Goal: Information Seeking & Learning: Learn about a topic

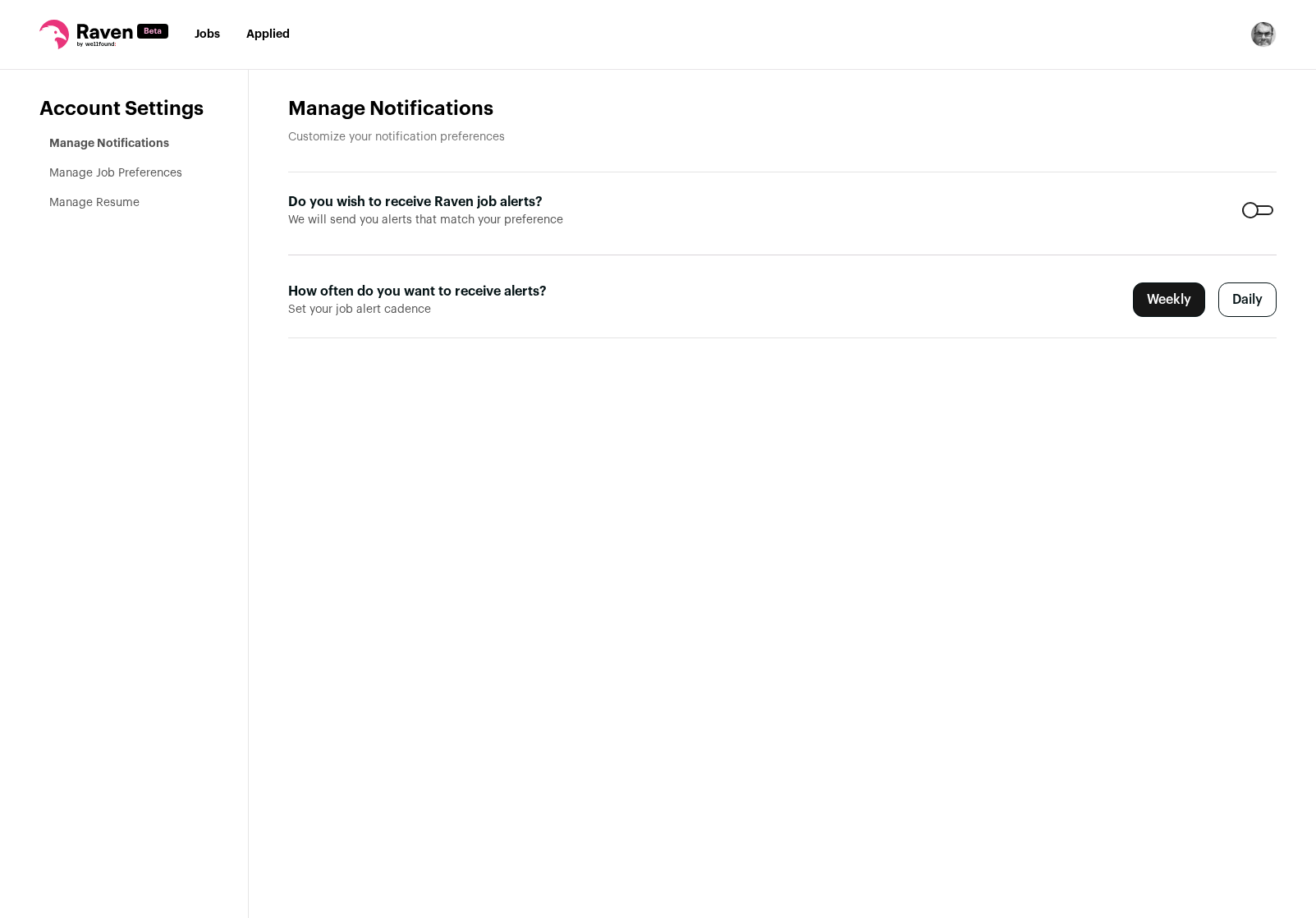
click at [202, 40] on link "Jobs" at bounding box center [207, 35] width 26 height 12
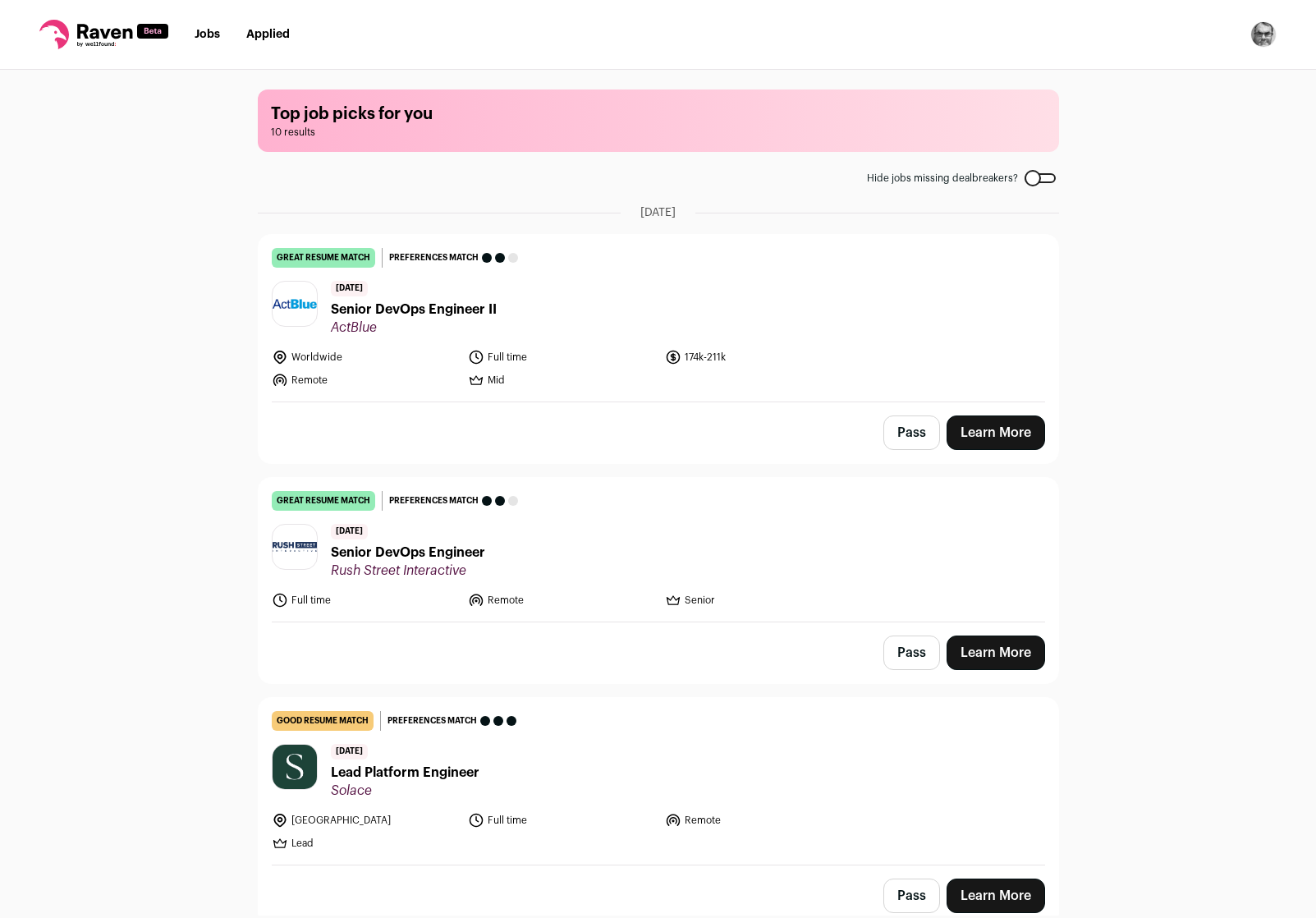
click at [402, 309] on span "Senior DevOps Engineer II" at bounding box center [413, 310] width 166 height 20
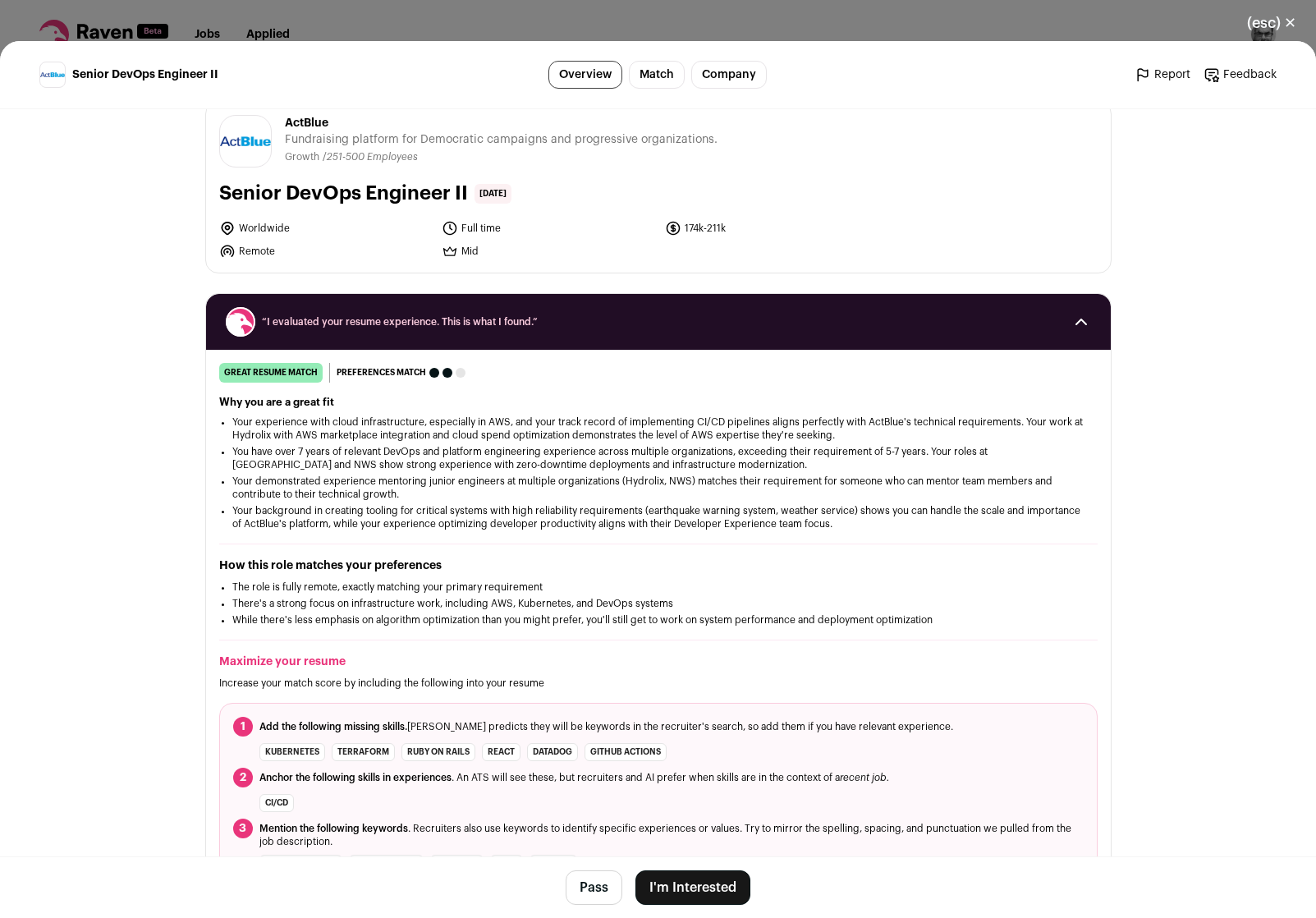
scroll to position [12, 0]
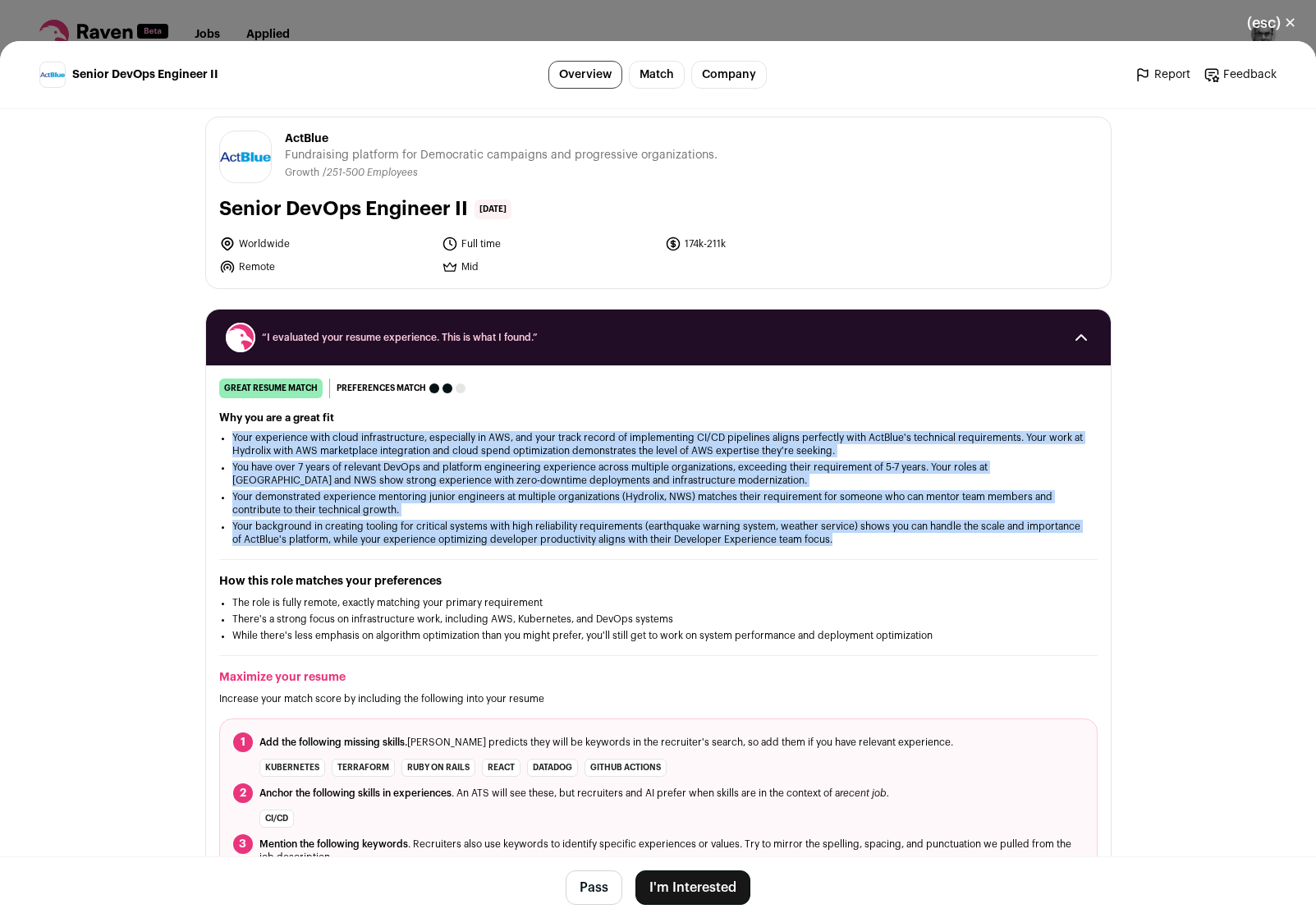
drag, startPoint x: 567, startPoint y: 569, endPoint x: 587, endPoint y: 426, distance: 144.4
click at [587, 426] on div "great resume match You meet the must-have requirements, the nice-to-have requir…" at bounding box center [658, 641] width 905 height 524
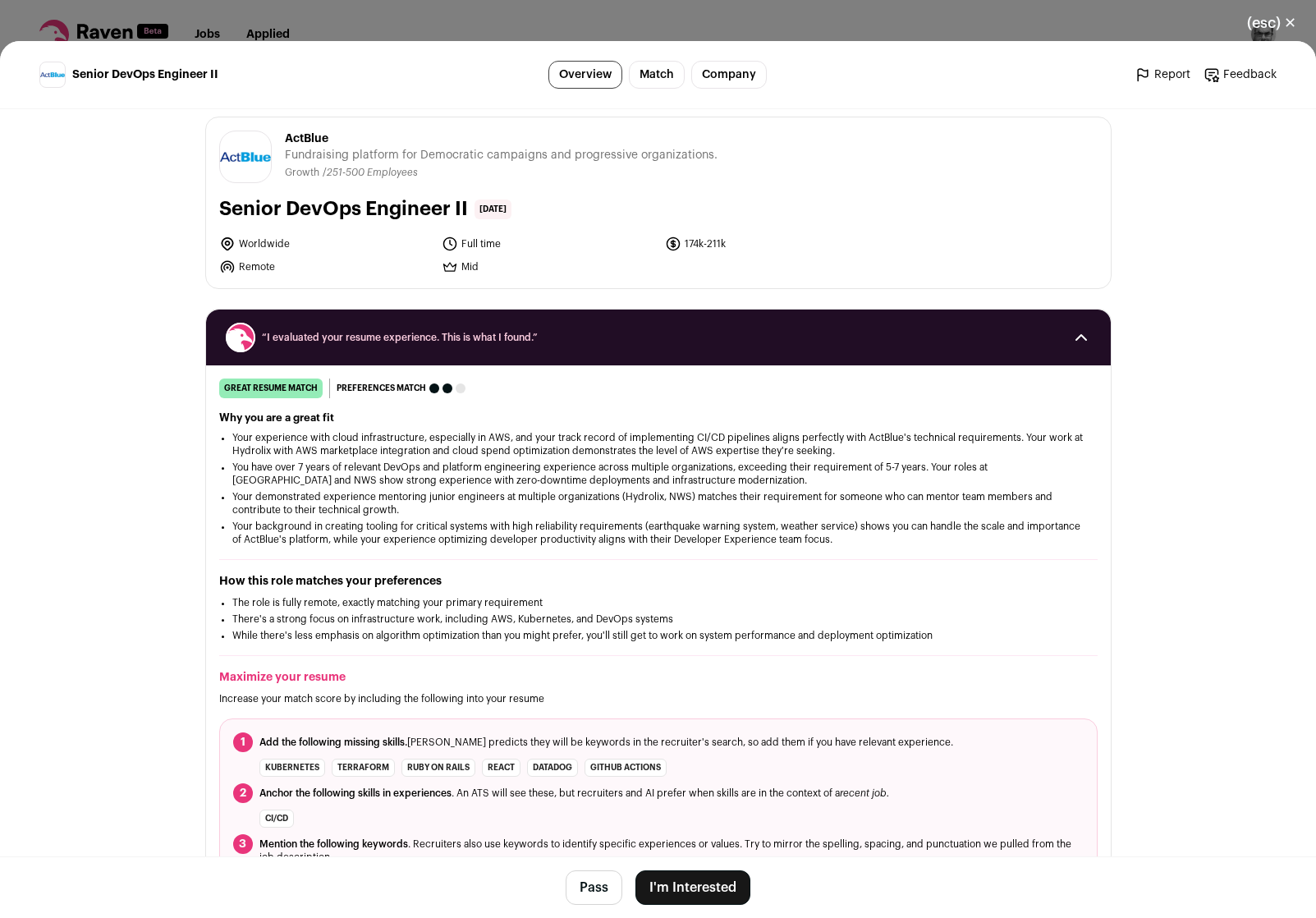
click at [587, 426] on div "Why you are a great fit Your experience with cloud infrastructure, especially i…" at bounding box center [658, 479] width 879 height 135
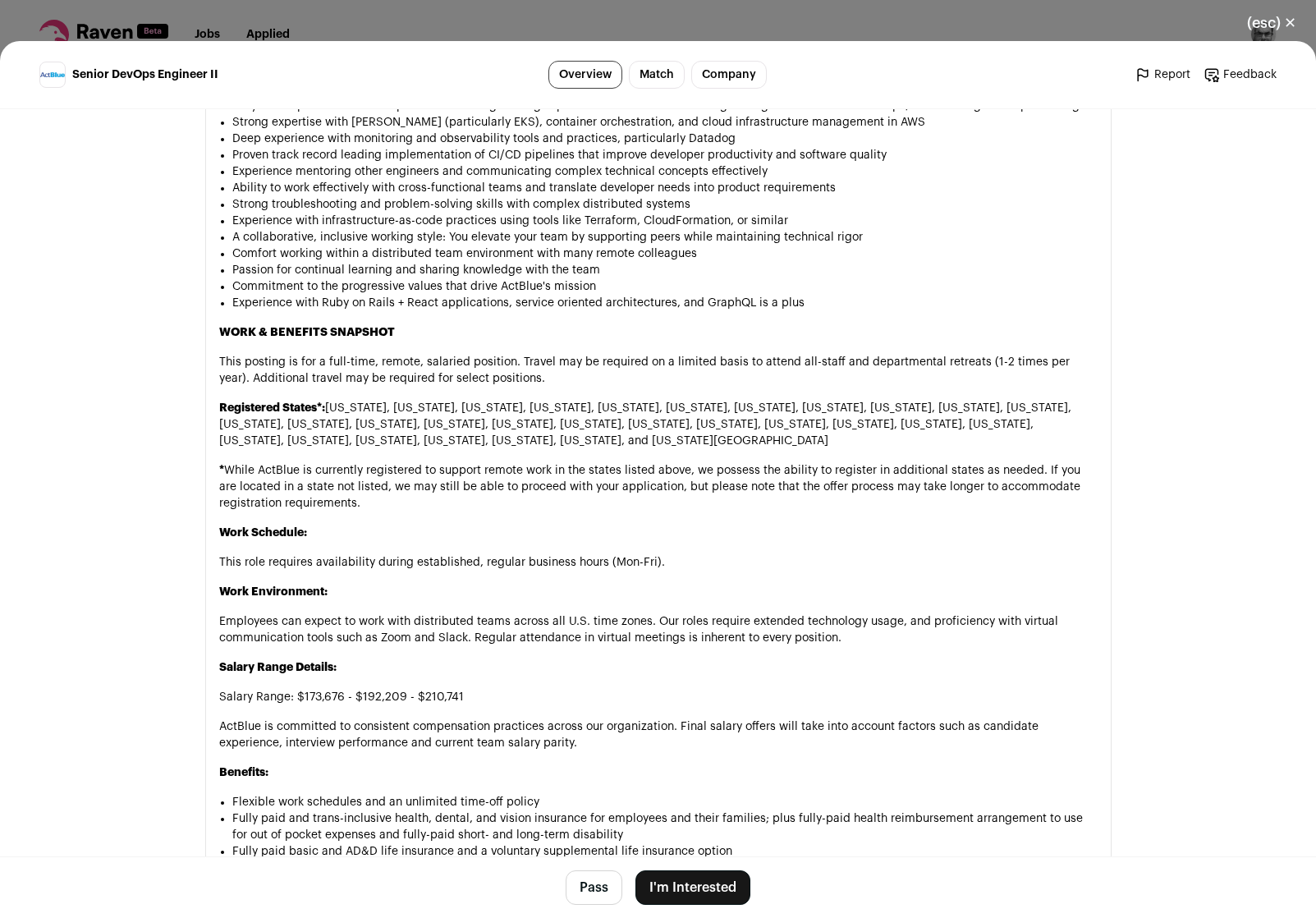
scroll to position [1472, 0]
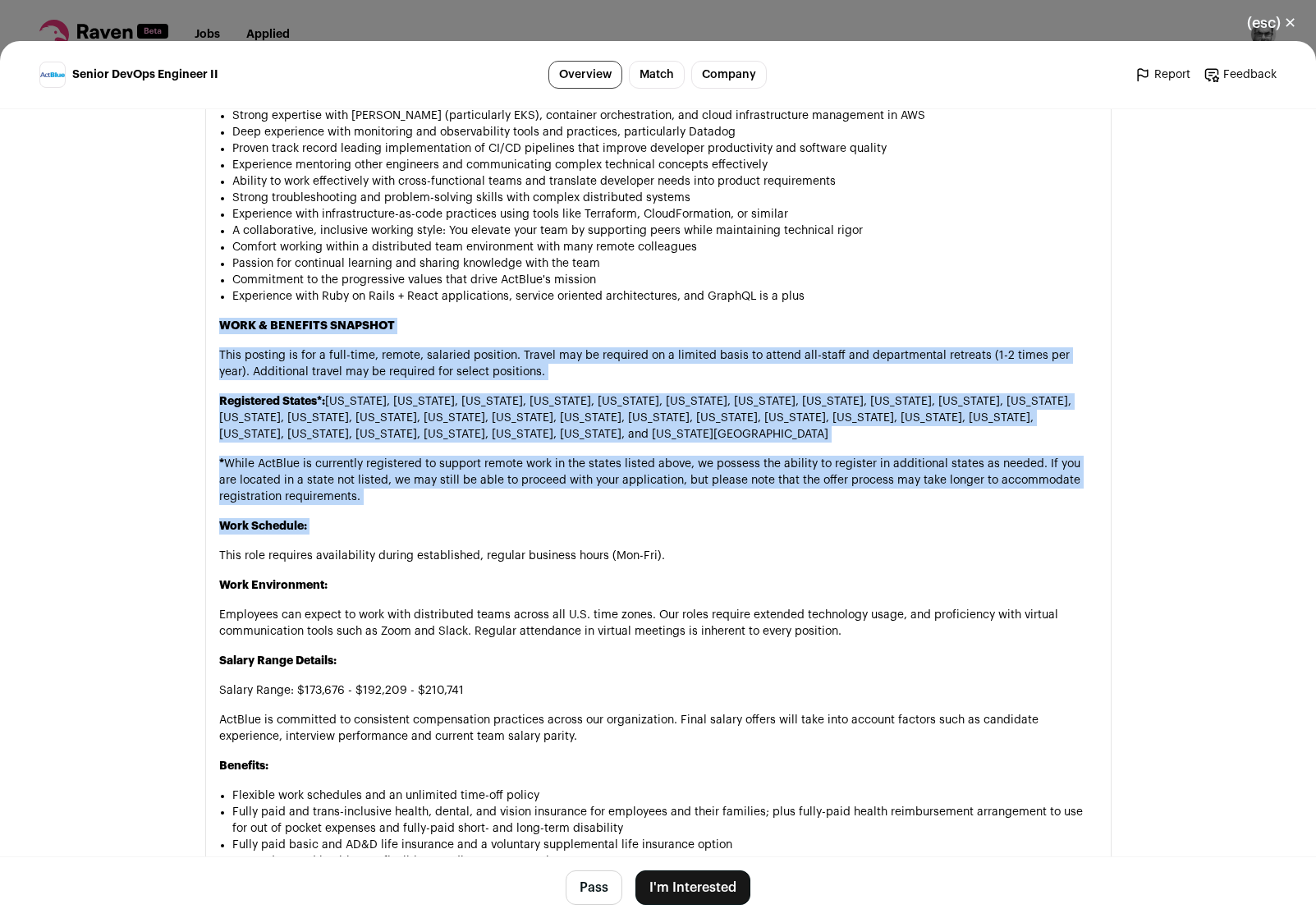
drag, startPoint x: 585, startPoint y: 548, endPoint x: 618, endPoint y: 324, distance: 226.4
click at [618, 324] on div "WHO WE ARE ActBlue is a nonprofit organization dedicated to creating cutting-ed…" at bounding box center [658, 422] width 879 height 1783
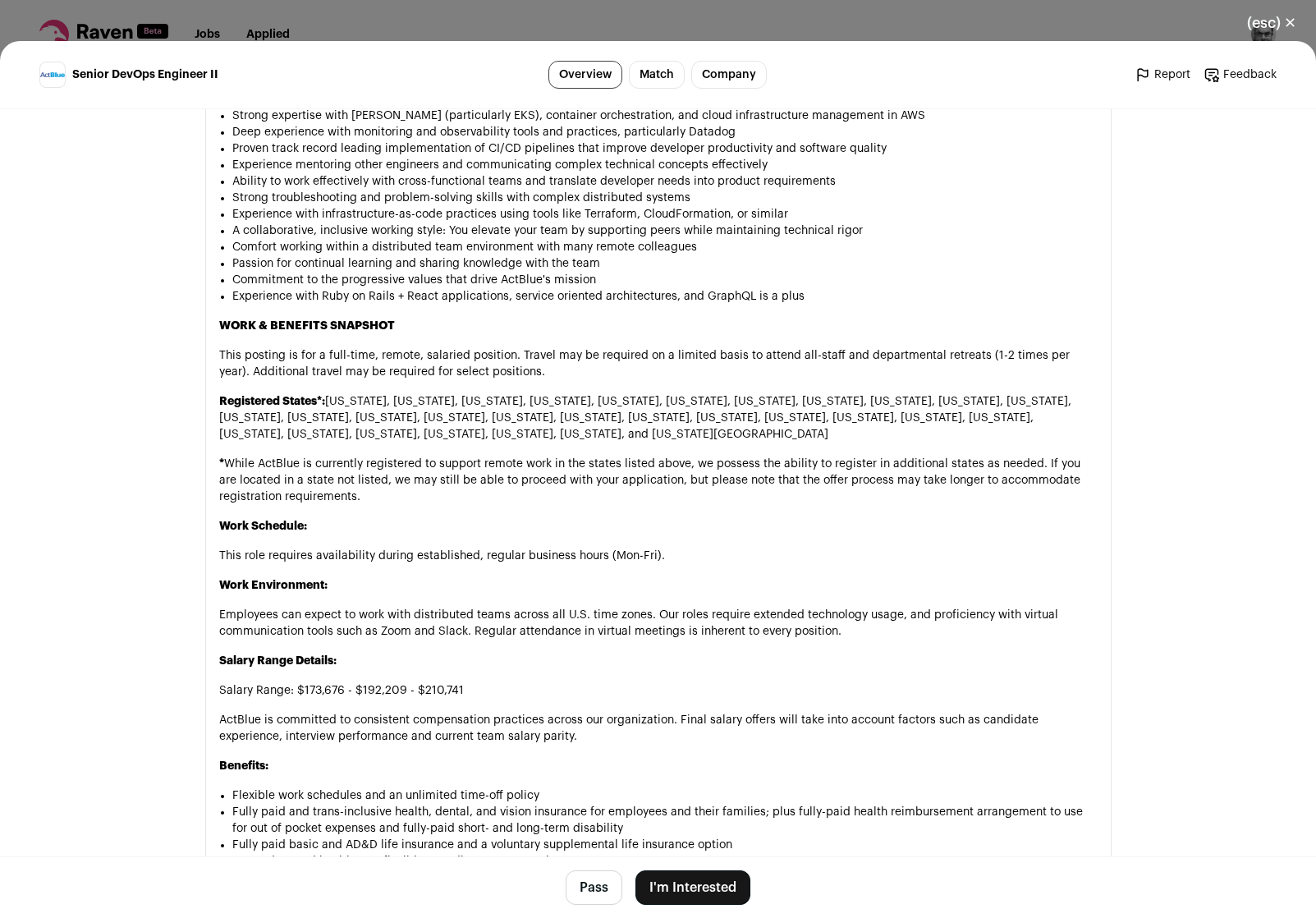
click at [618, 324] on div "WHO WE ARE ActBlue is a nonprofit organization dedicated to creating cutting-ed…" at bounding box center [658, 422] width 879 height 1783
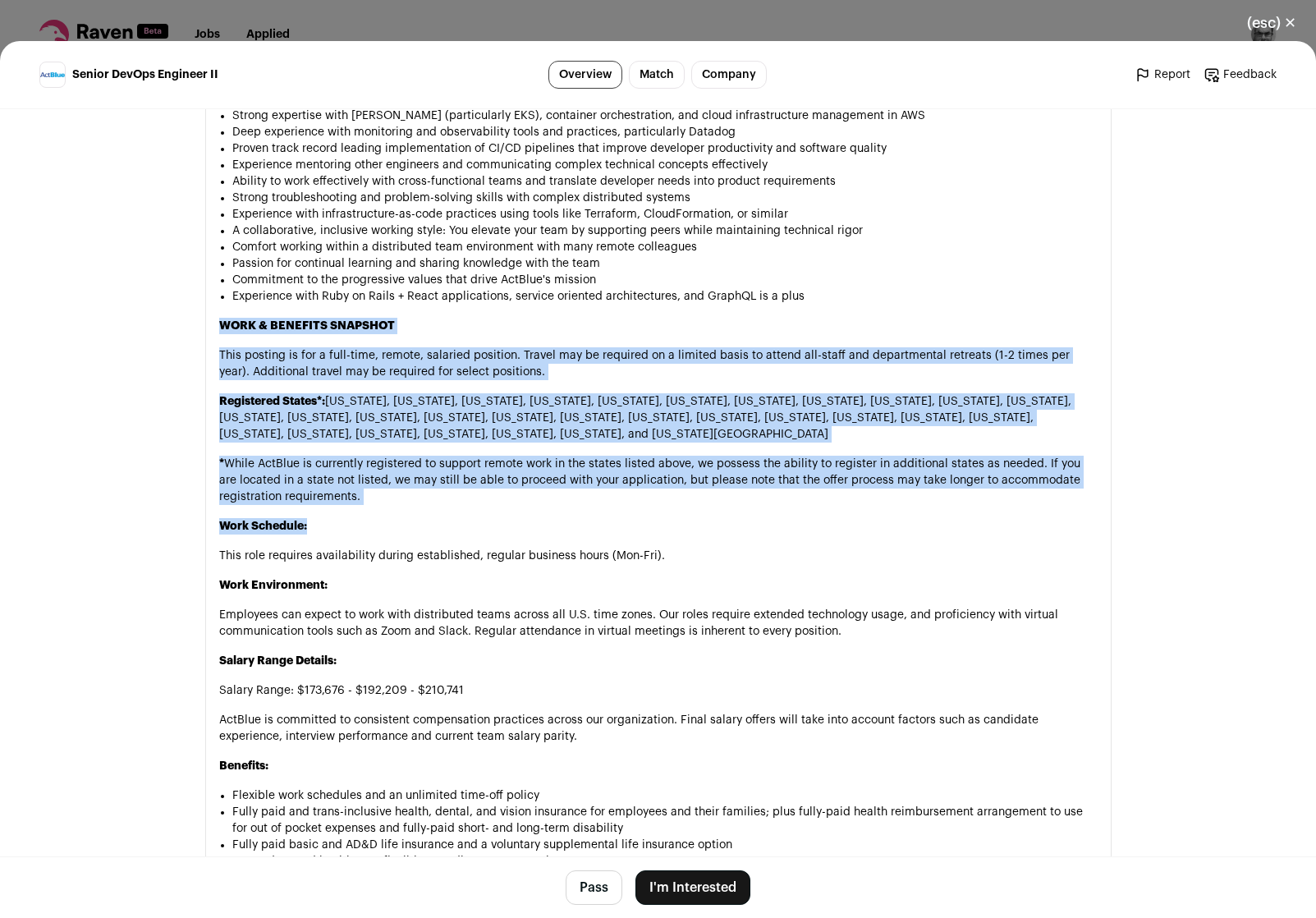
drag, startPoint x: 619, startPoint y: 321, endPoint x: 628, endPoint y: 531, distance: 210.2
click at [628, 531] on div "WHO WE ARE ActBlue is a nonprofit organization dedicated to creating cutting-ed…" at bounding box center [658, 422] width 879 height 1783
click at [628, 531] on p "Work Schedule:" at bounding box center [658, 526] width 879 height 16
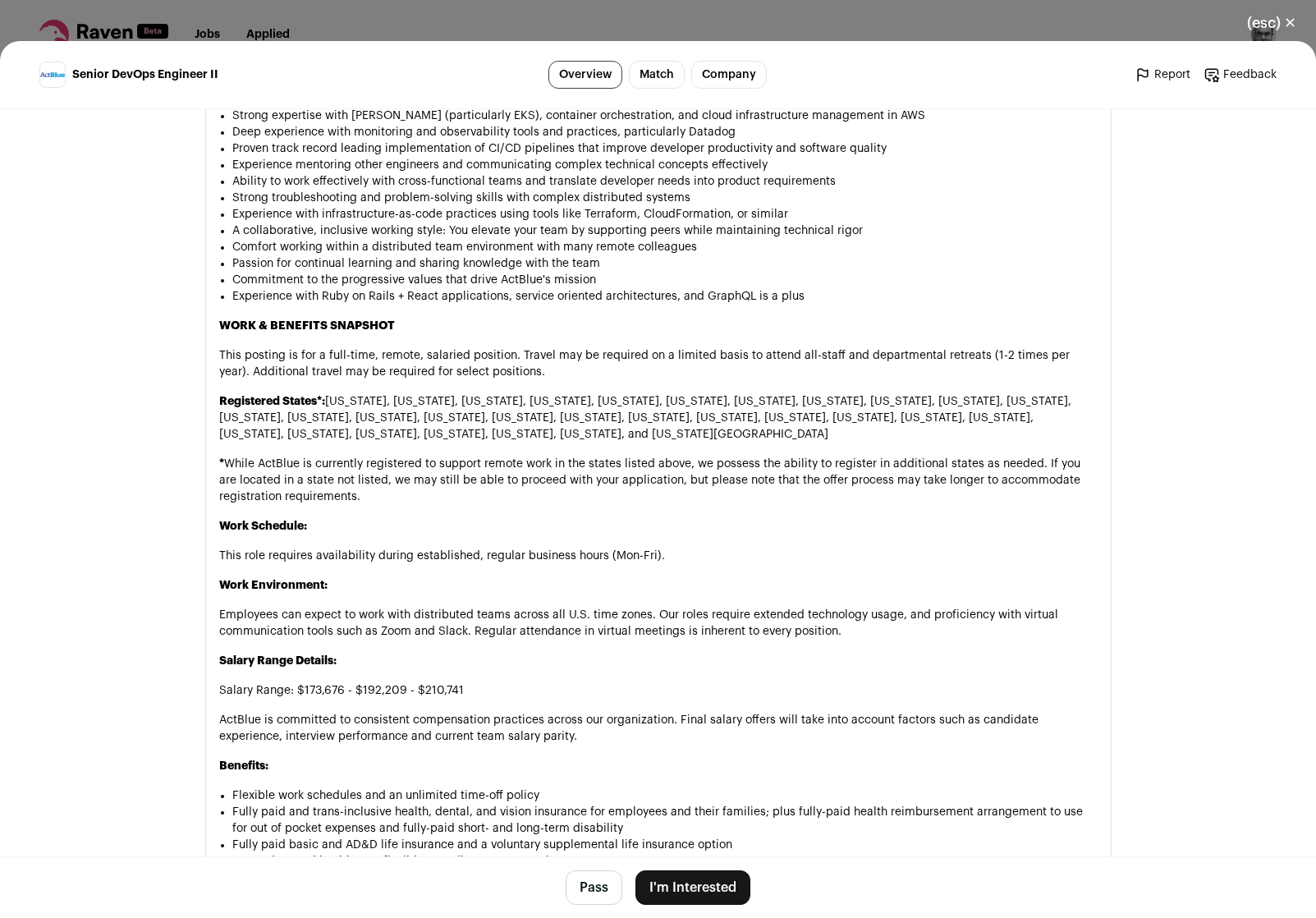
click at [628, 531] on p "Work Schedule:" at bounding box center [658, 526] width 879 height 16
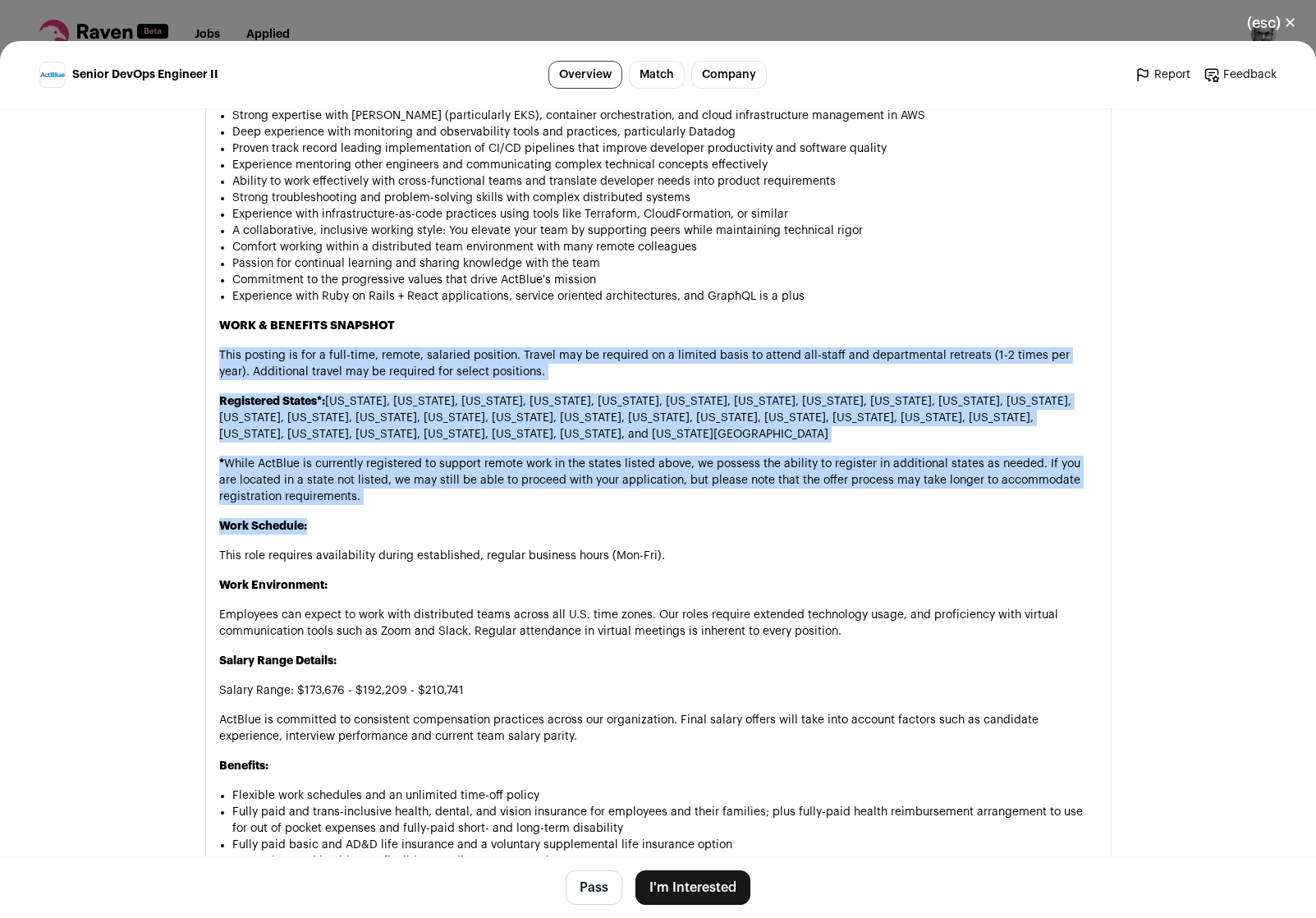
drag, startPoint x: 628, startPoint y: 531, endPoint x: 717, endPoint y: 342, distance: 208.9
click at [717, 342] on div "WHO WE ARE ActBlue is a nonprofit organization dedicated to creating cutting-ed…" at bounding box center [658, 422] width 879 height 1783
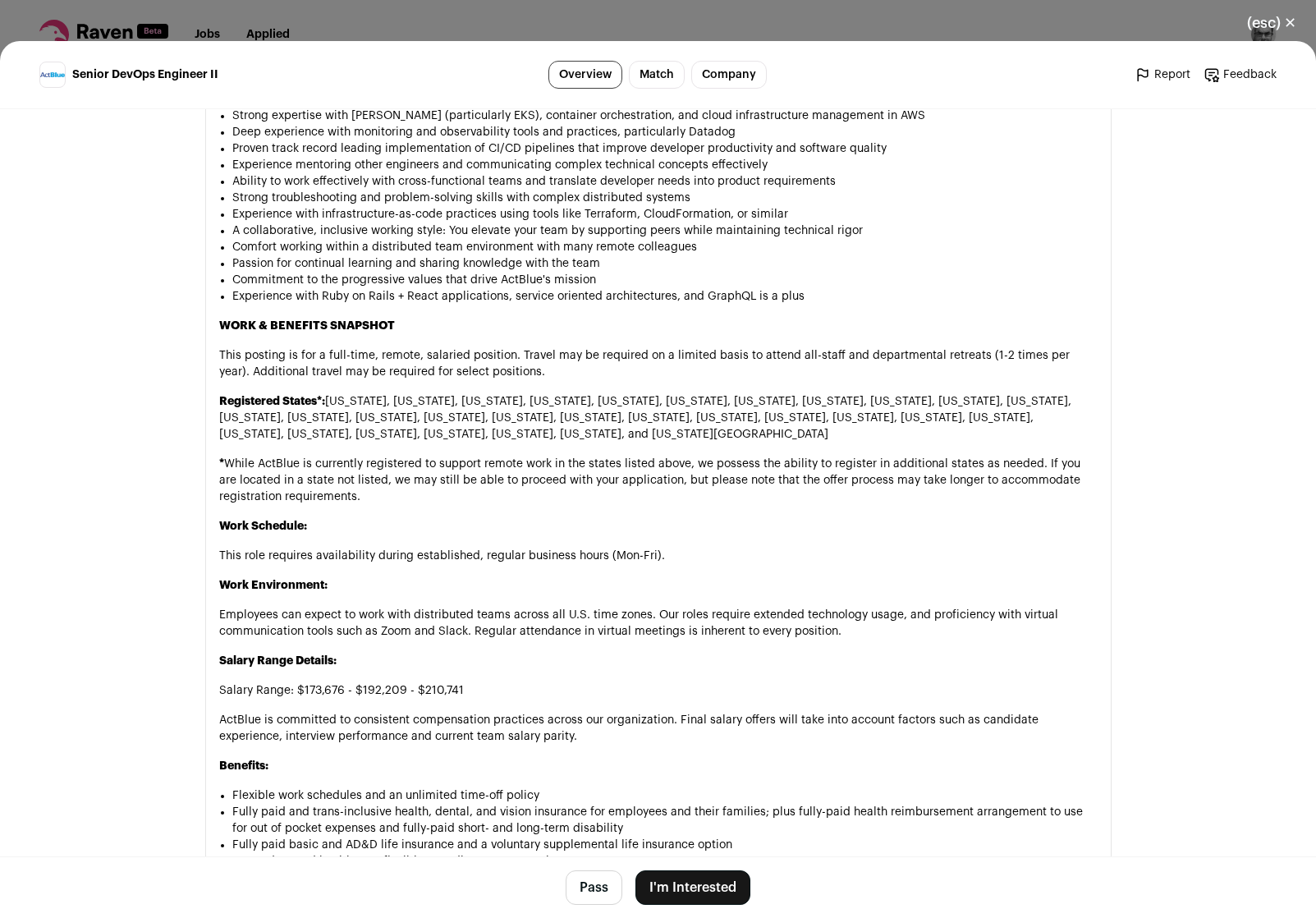
click at [717, 342] on div "WHO WE ARE ActBlue is a nonprofit organization dedicated to creating cutting-ed…" at bounding box center [658, 422] width 879 height 1783
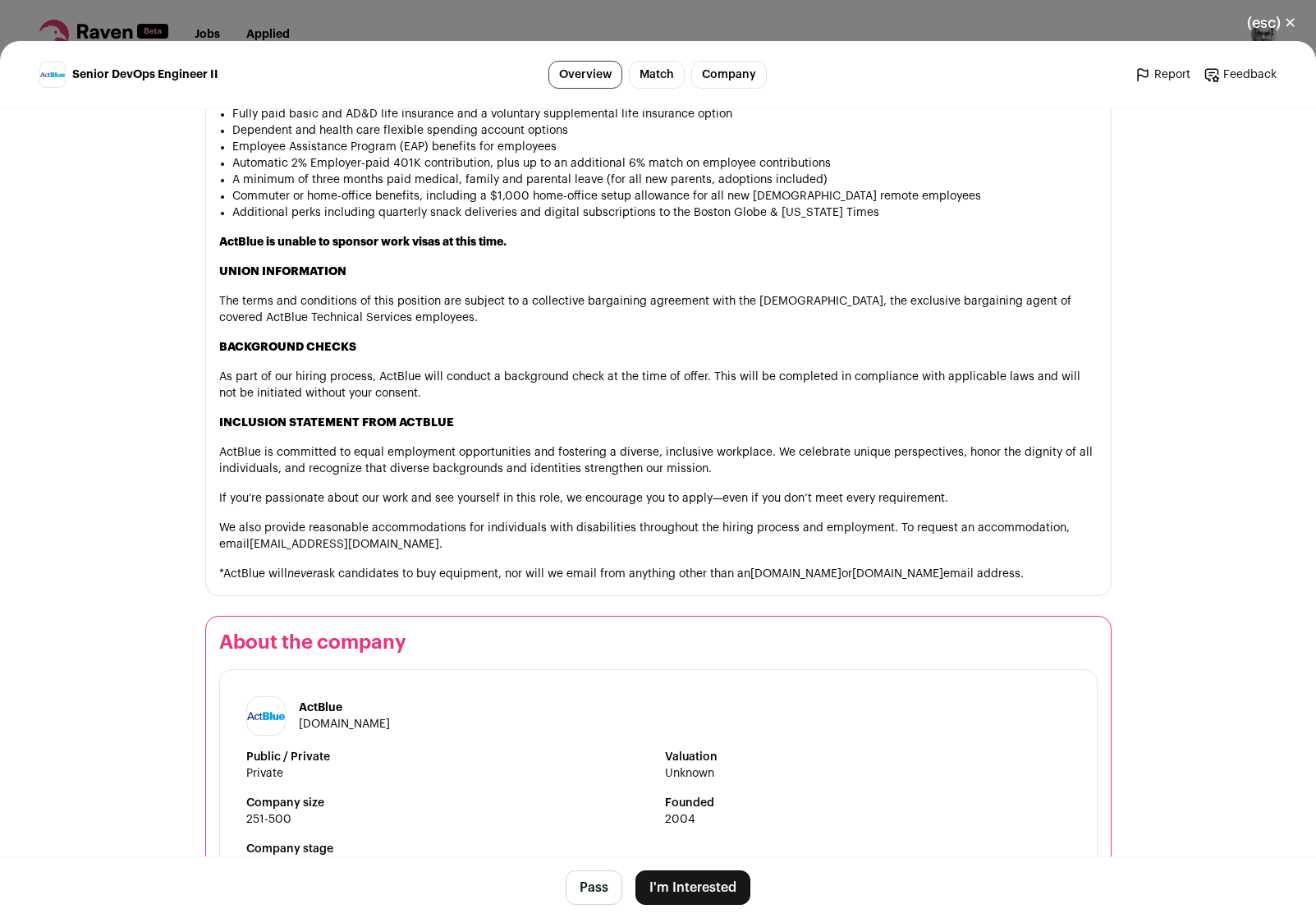
scroll to position [2207, 0]
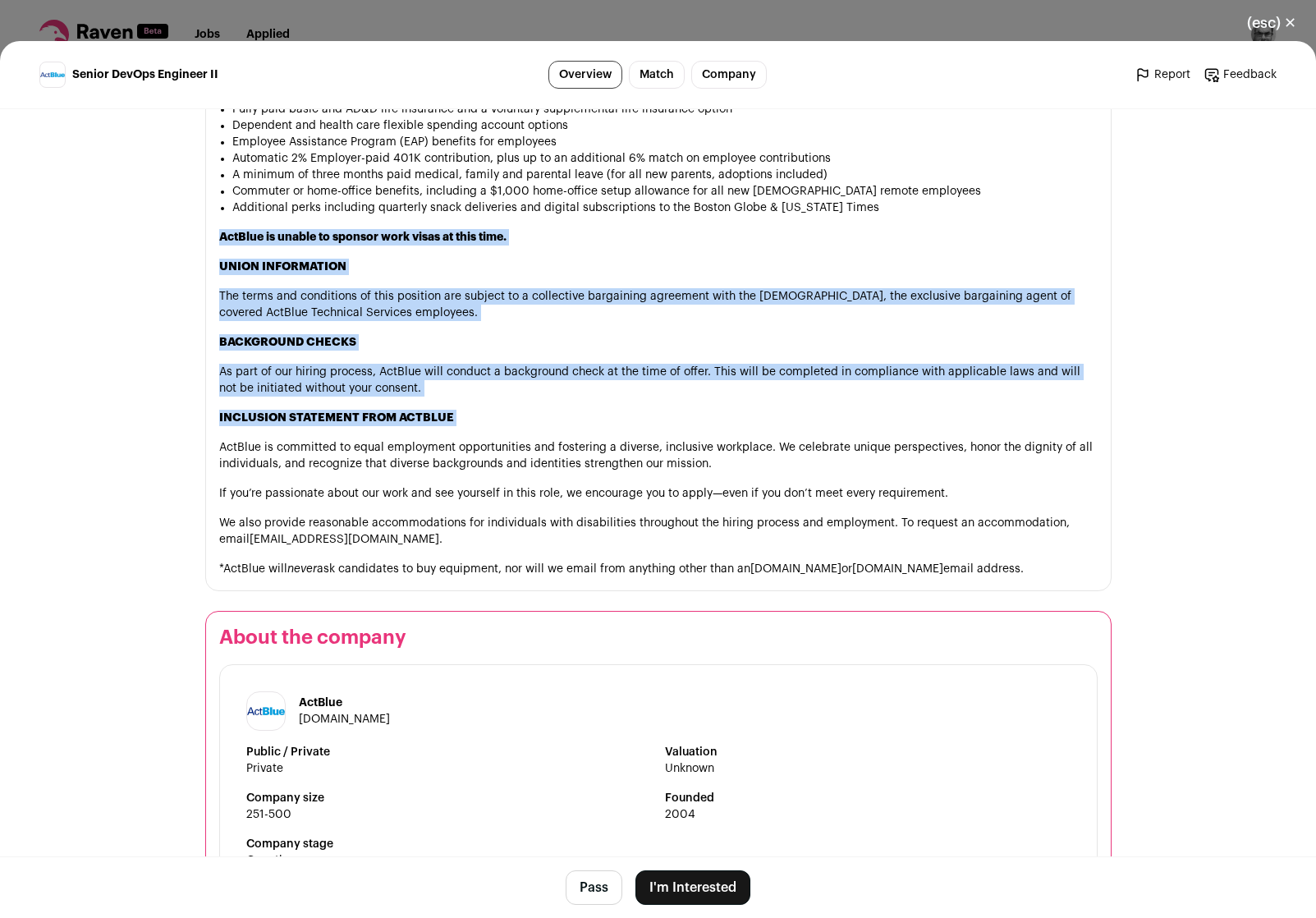
drag, startPoint x: 734, startPoint y: 450, endPoint x: 762, endPoint y: 242, distance: 209.9
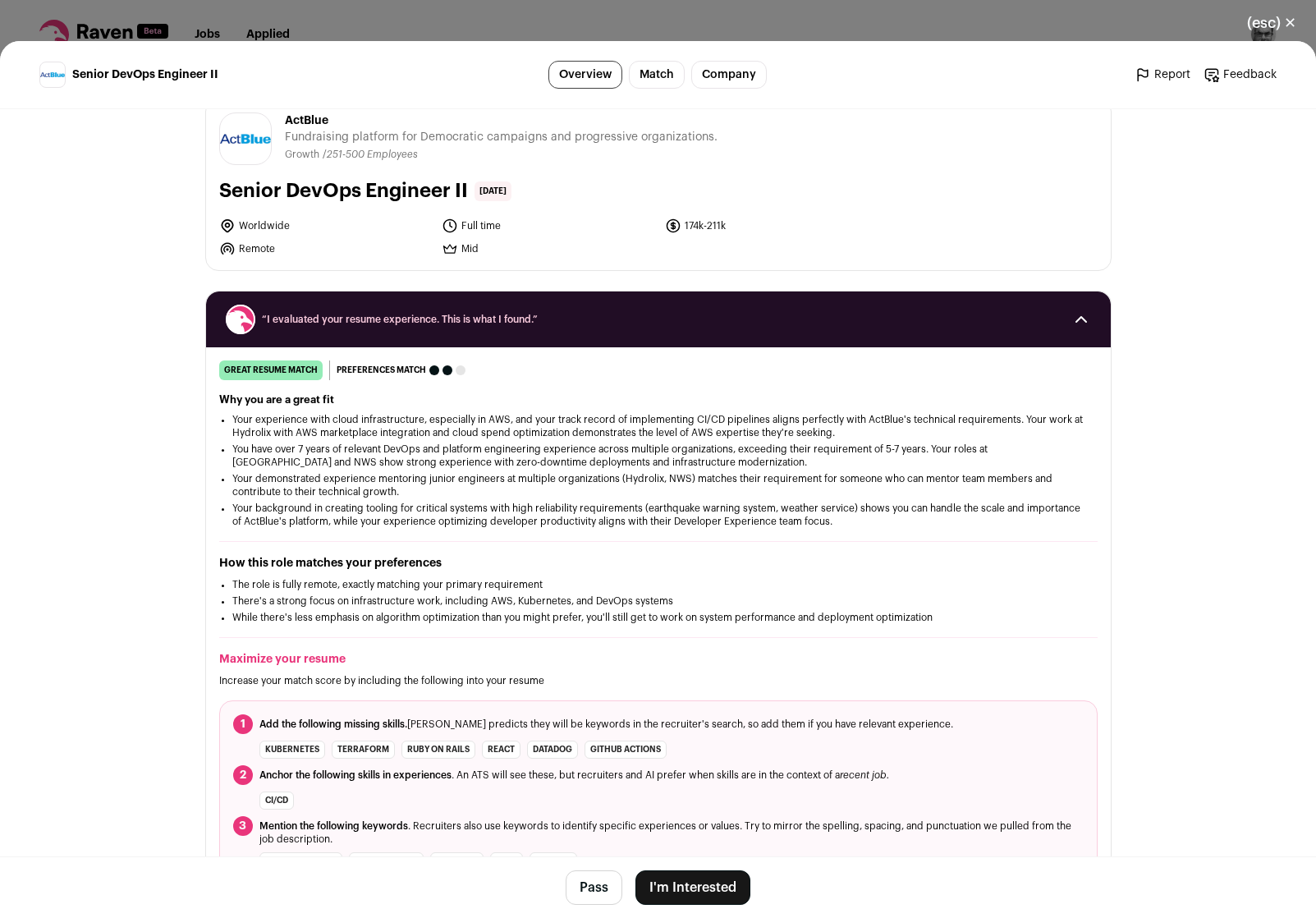
scroll to position [0, 0]
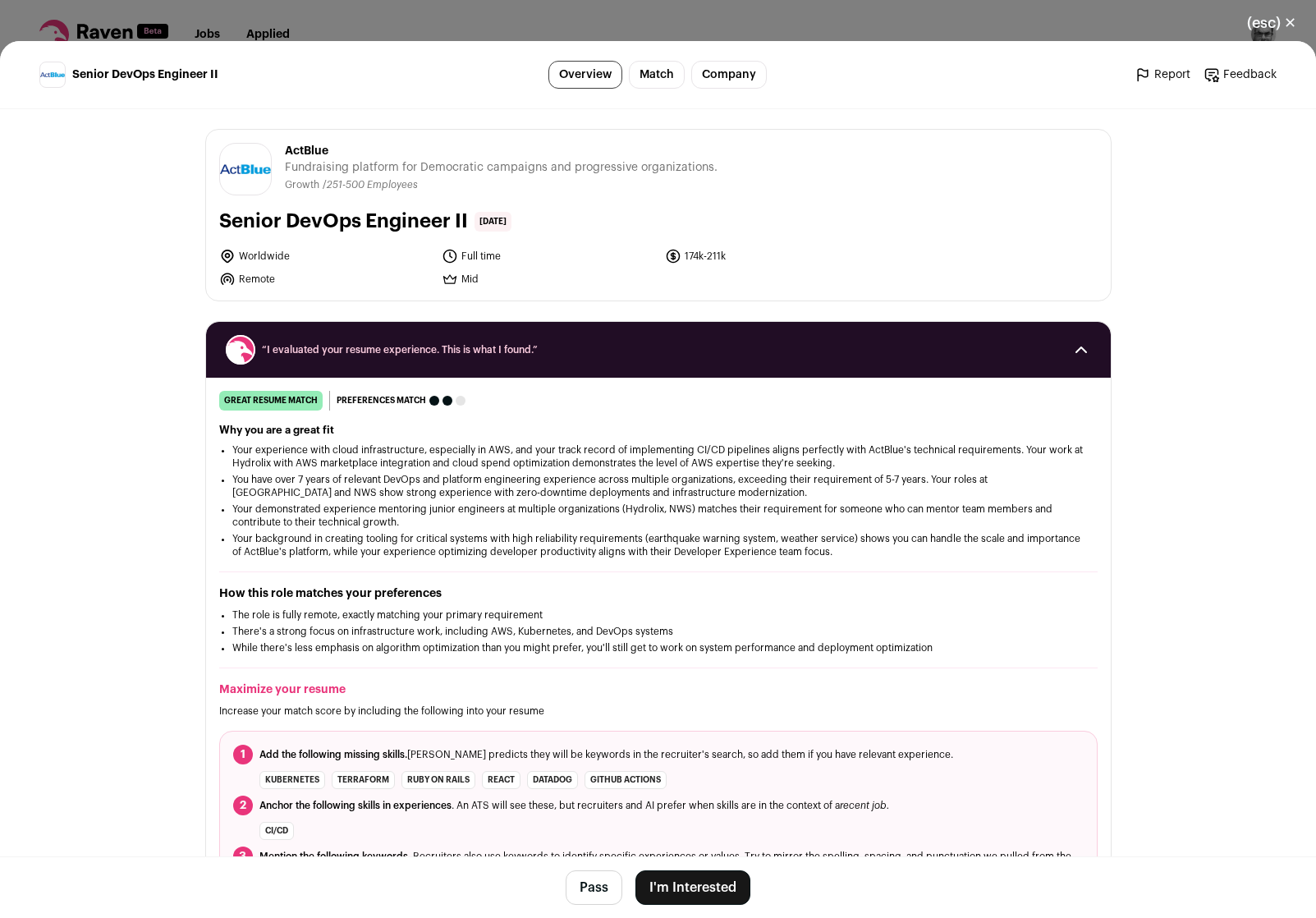
drag, startPoint x: 468, startPoint y: 221, endPoint x: 287, endPoint y: 149, distance: 194.8
click at [287, 149] on div "ActBlue [DOMAIN_NAME] Public / Private Private Valuation Unknown Company size 2…" at bounding box center [658, 215] width 905 height 170
copy div "ActBlue Fundraising platform for Democratic campaigns and progressive organizat…"
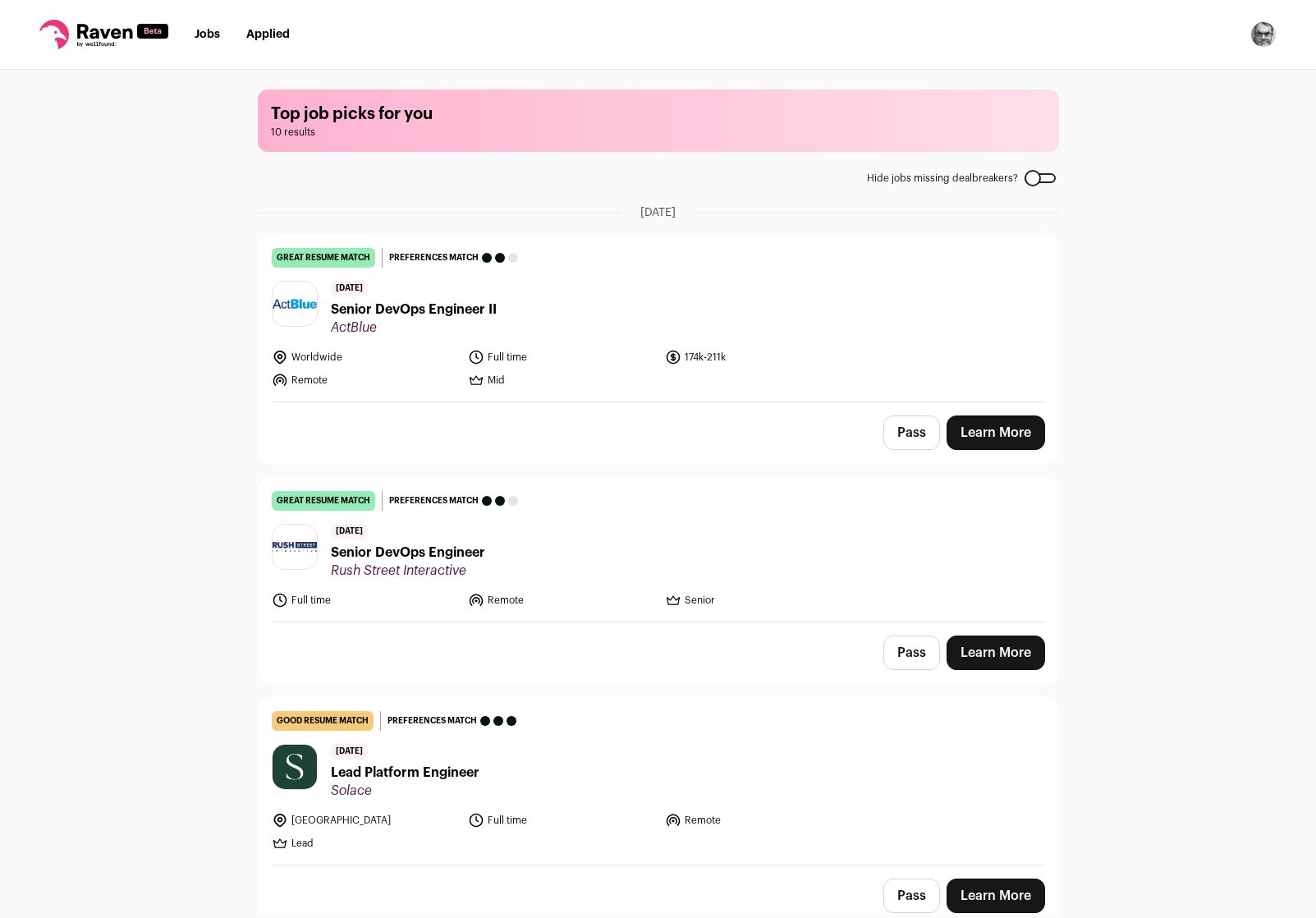
click at [89, 642] on div "Top job picks for you 10 results Hide jobs missing dealbreakers? [DATE] great r…" at bounding box center [658, 492] width 1316 height 846
click at [380, 556] on span "Senior DevOps Engineer" at bounding box center [408, 552] width 154 height 20
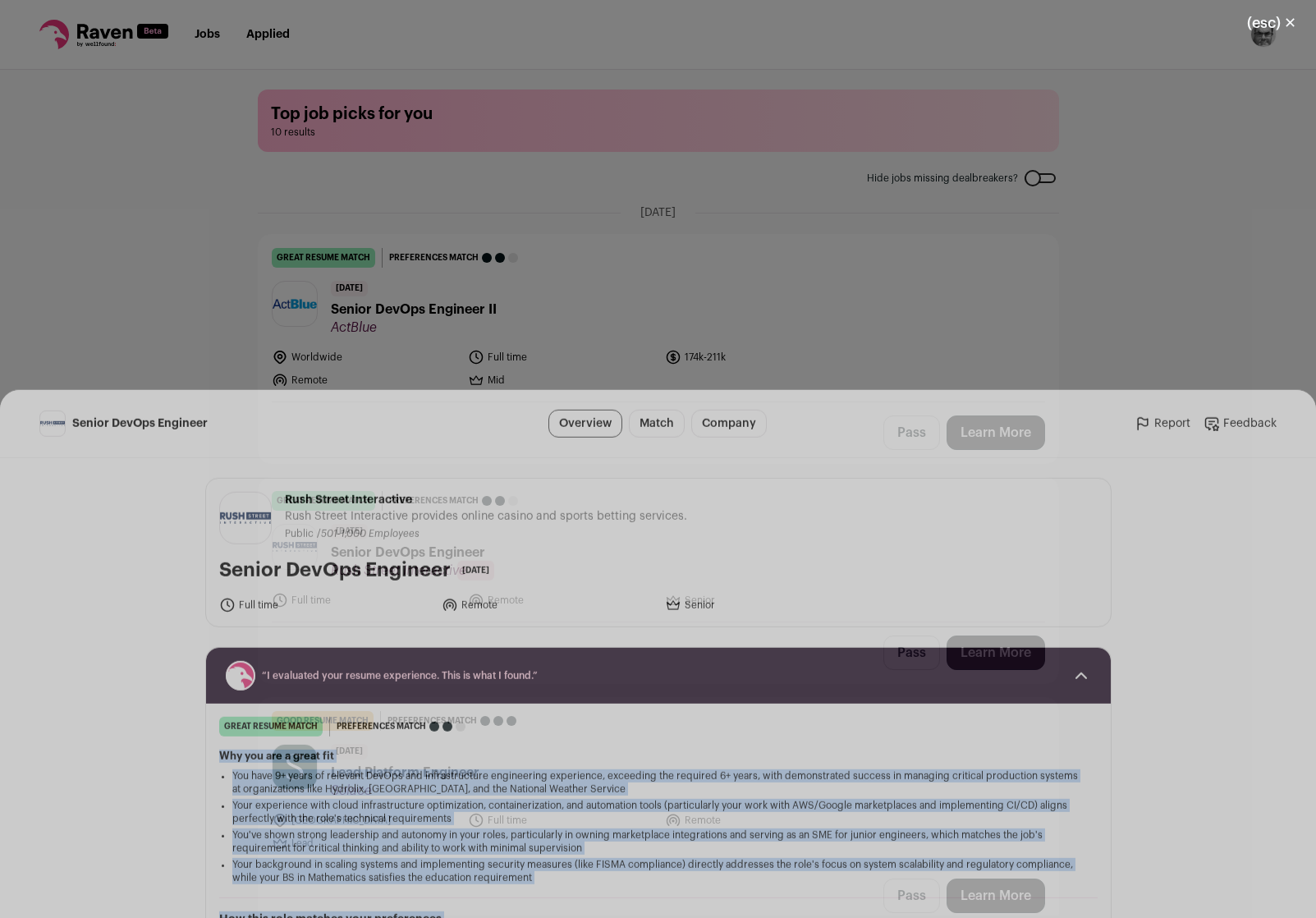
drag, startPoint x: 934, startPoint y: 636, endPoint x: 968, endPoint y: 401, distance: 237.4
click at [968, 401] on div "great resume match You meet the must-have requirements, the nice-to-have requir…" at bounding box center [658, 638] width 905 height 540
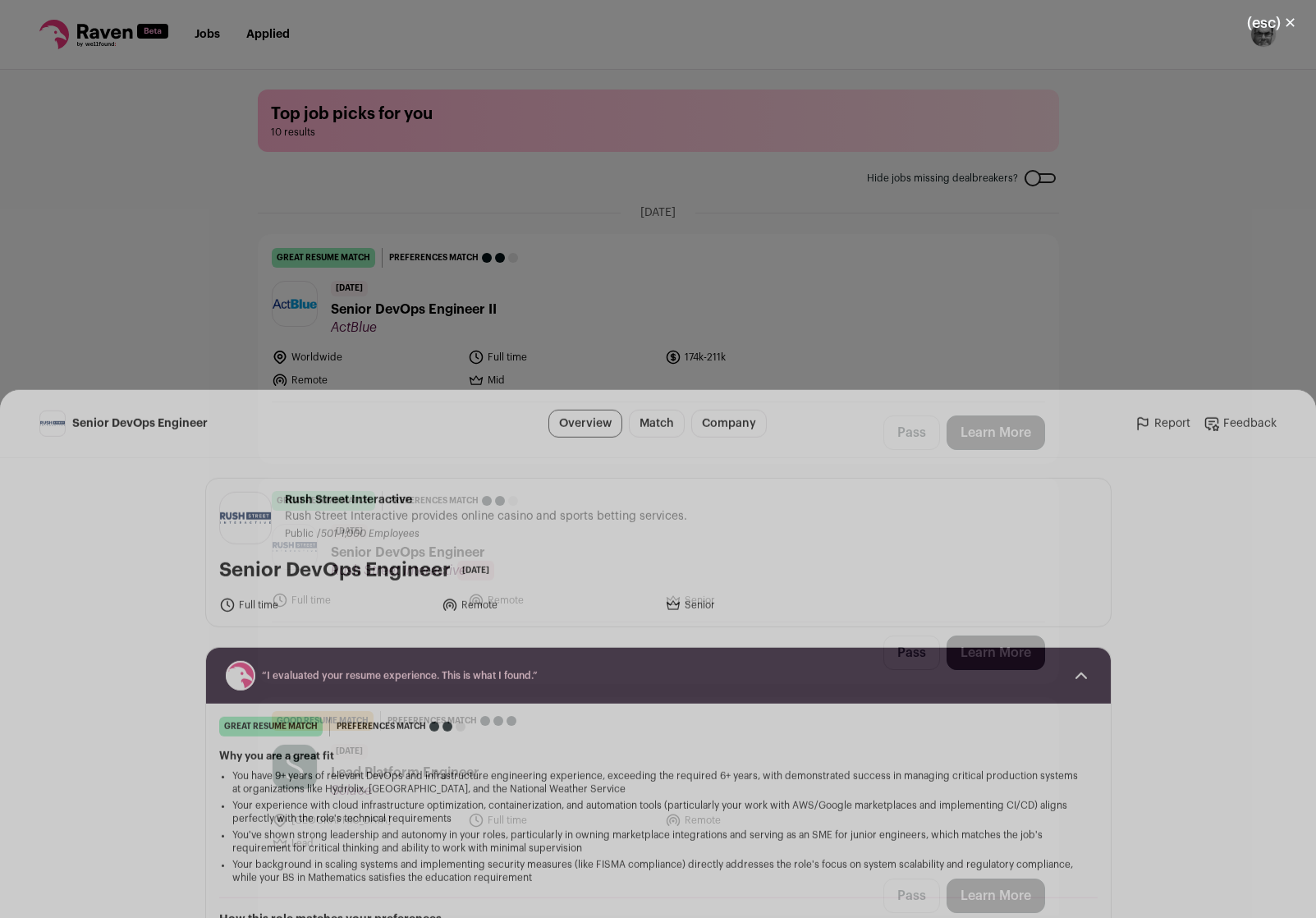
click at [1208, 428] on main "Senior DevOps Engineer Overview Match Company Report Feedback Report Feedback R…" at bounding box center [658, 479] width 1316 height 877
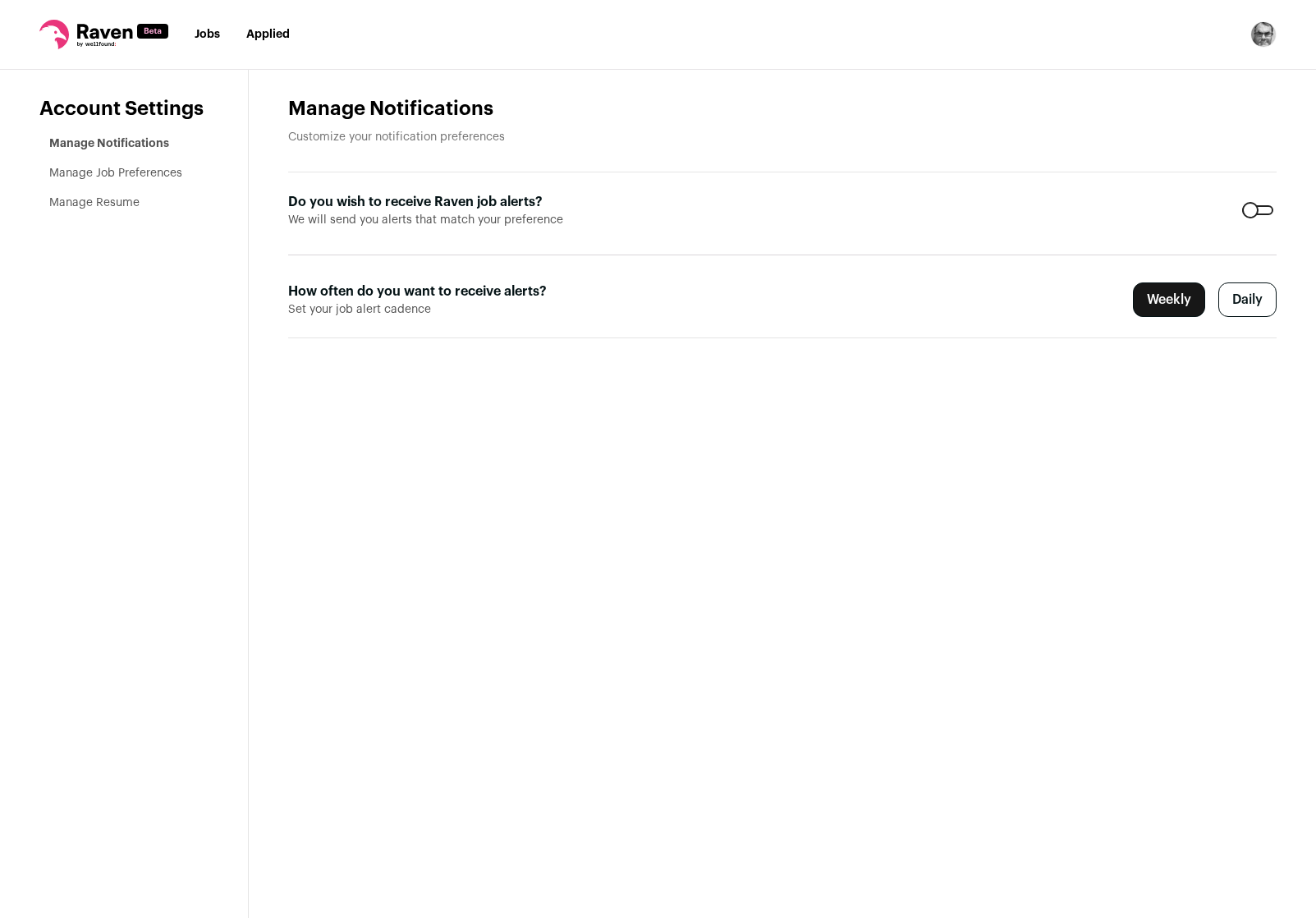
click at [201, 35] on link "Jobs" at bounding box center [207, 35] width 26 height 12
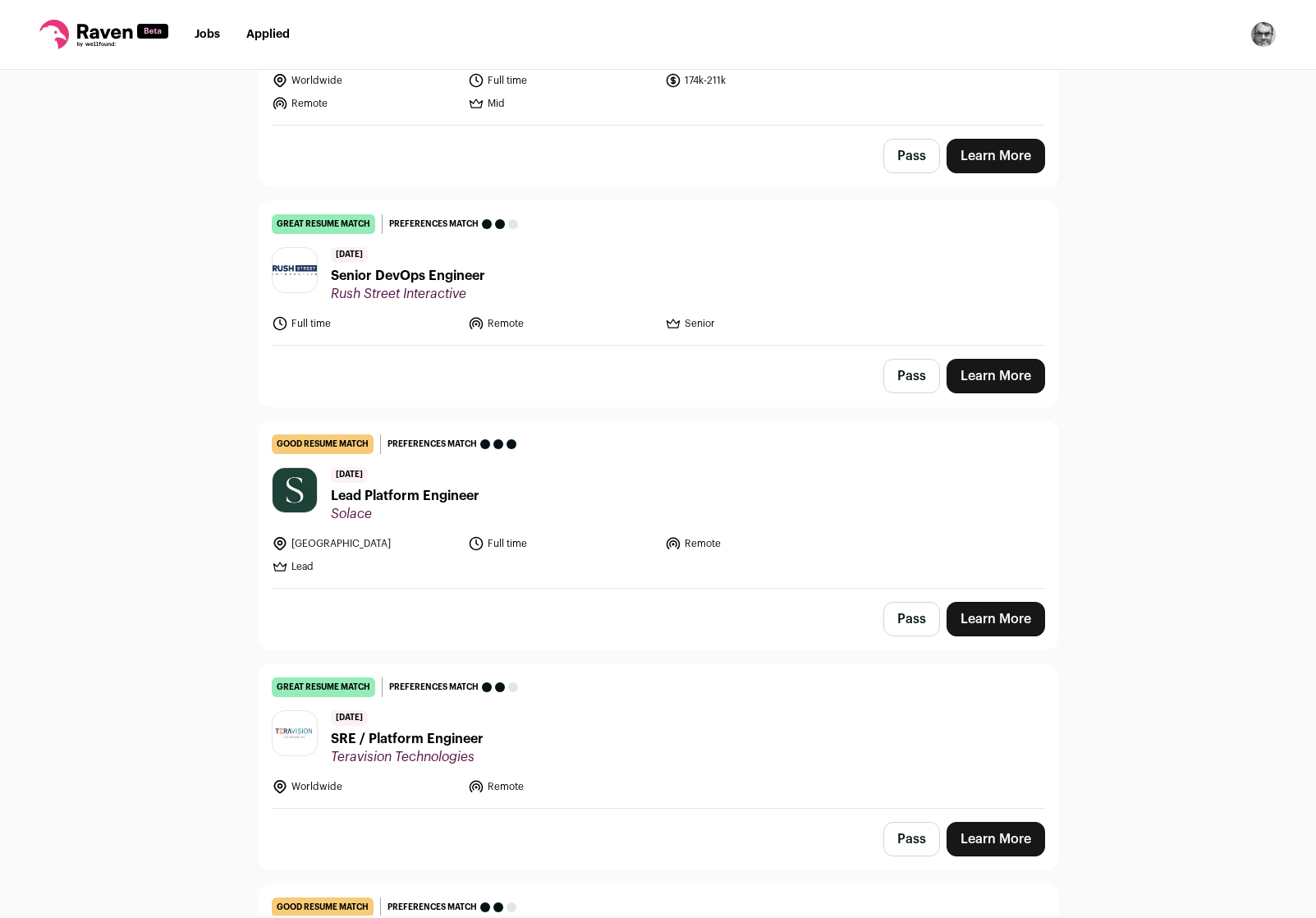
scroll to position [451, 0]
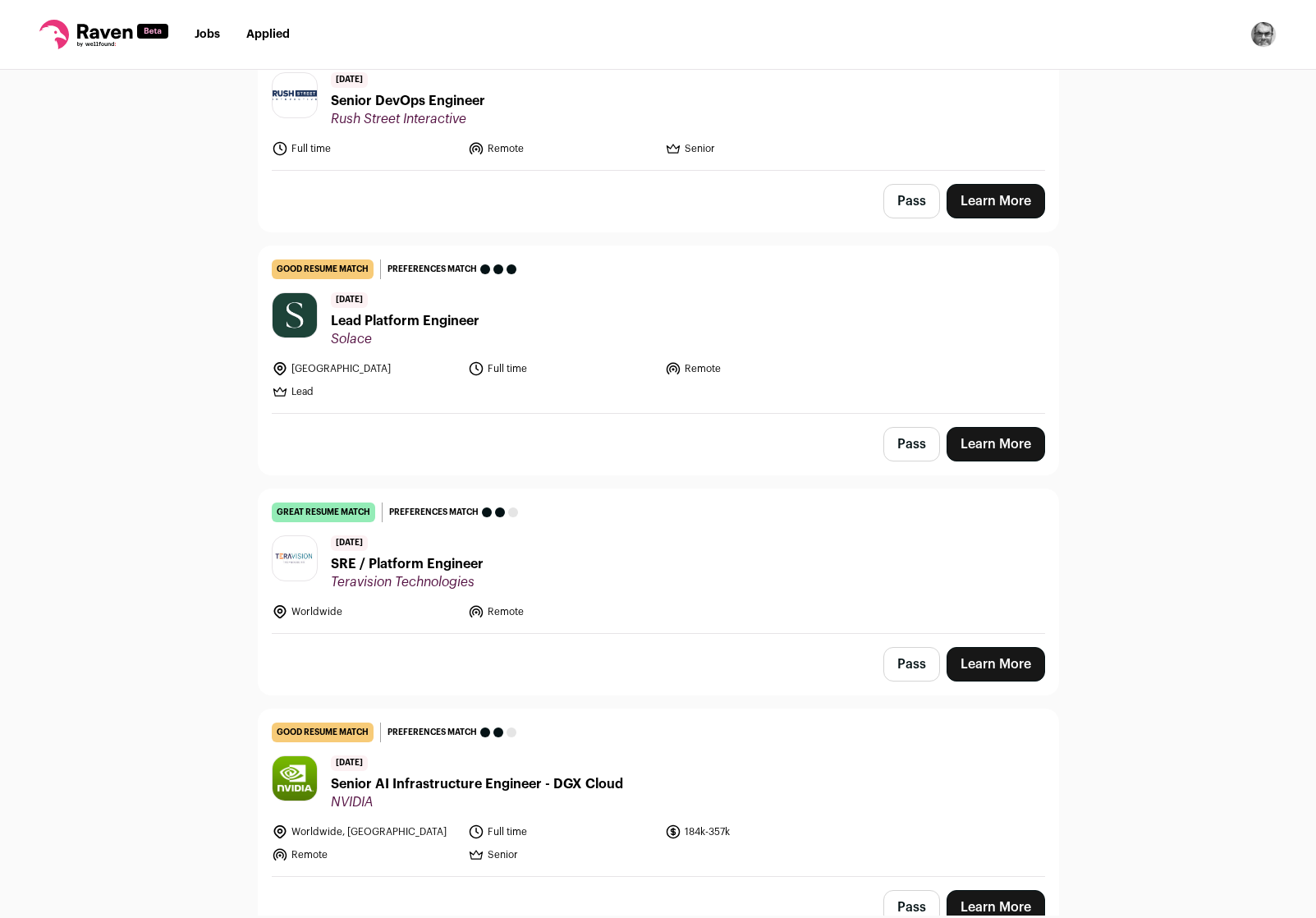
click at [414, 316] on span "Lead Platform Engineer" at bounding box center [405, 321] width 148 height 20
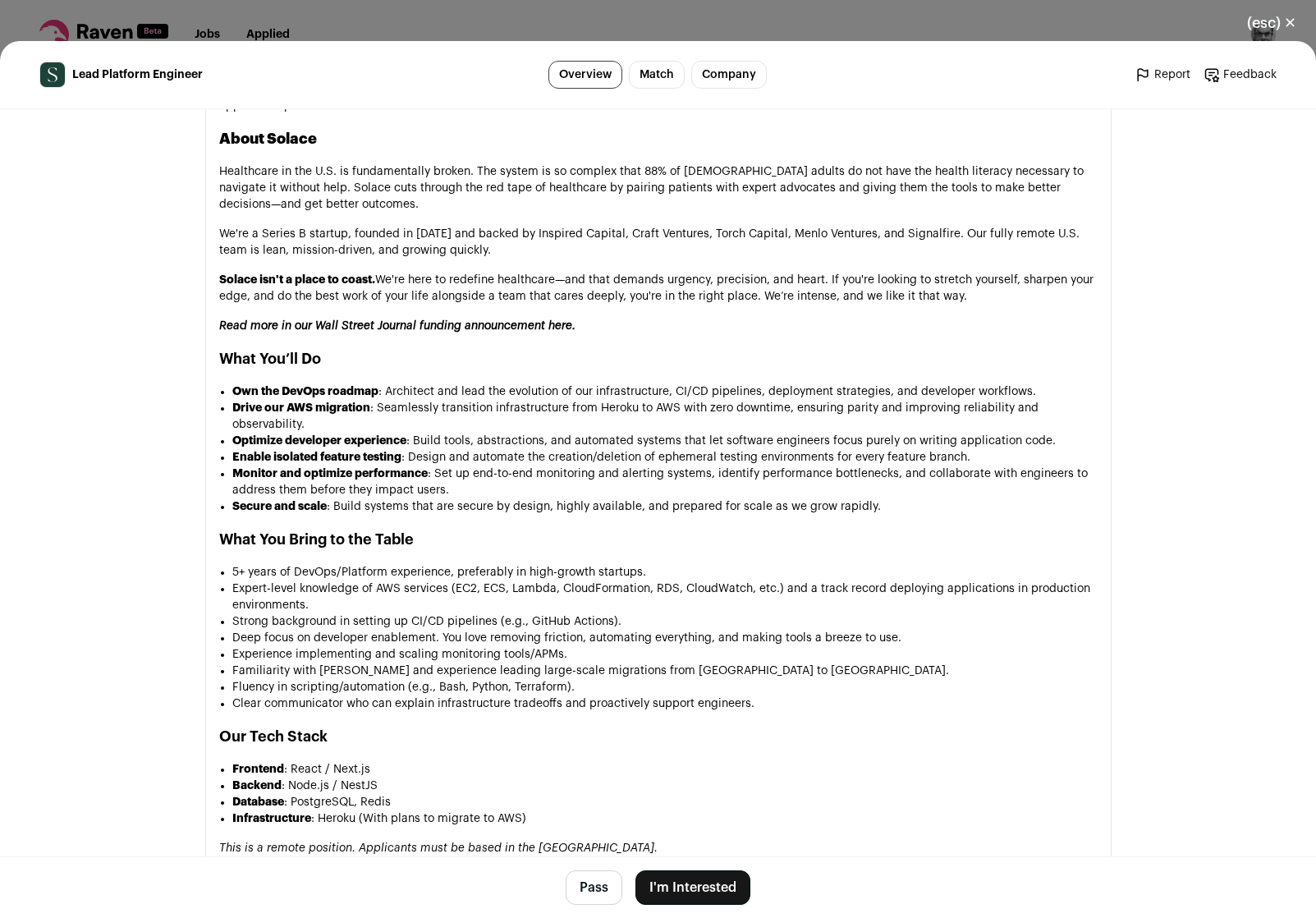
scroll to position [1092, 0]
